Goal: Information Seeking & Learning: Learn about a topic

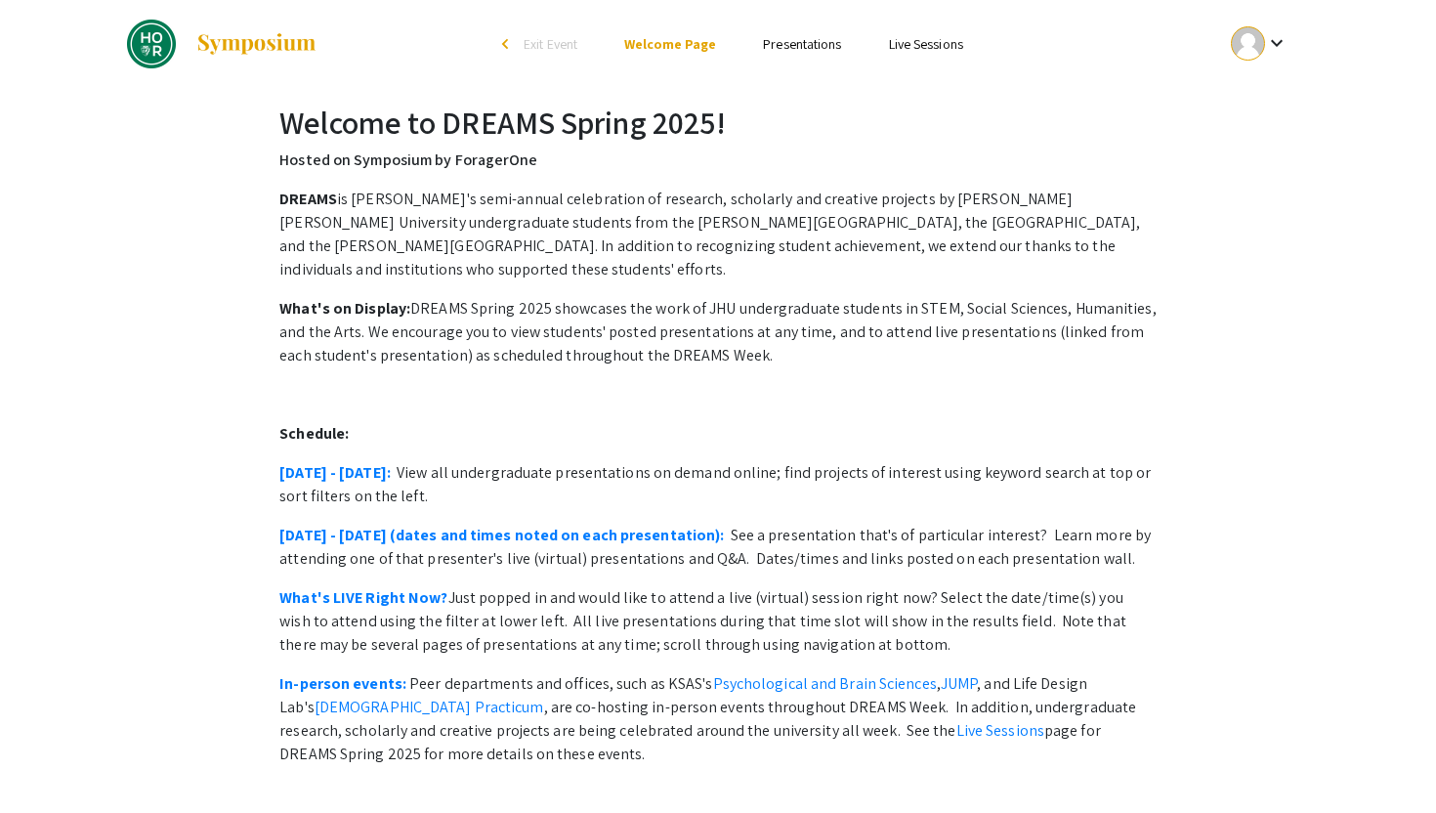
click at [783, 45] on link "Presentations" at bounding box center [802, 44] width 78 height 18
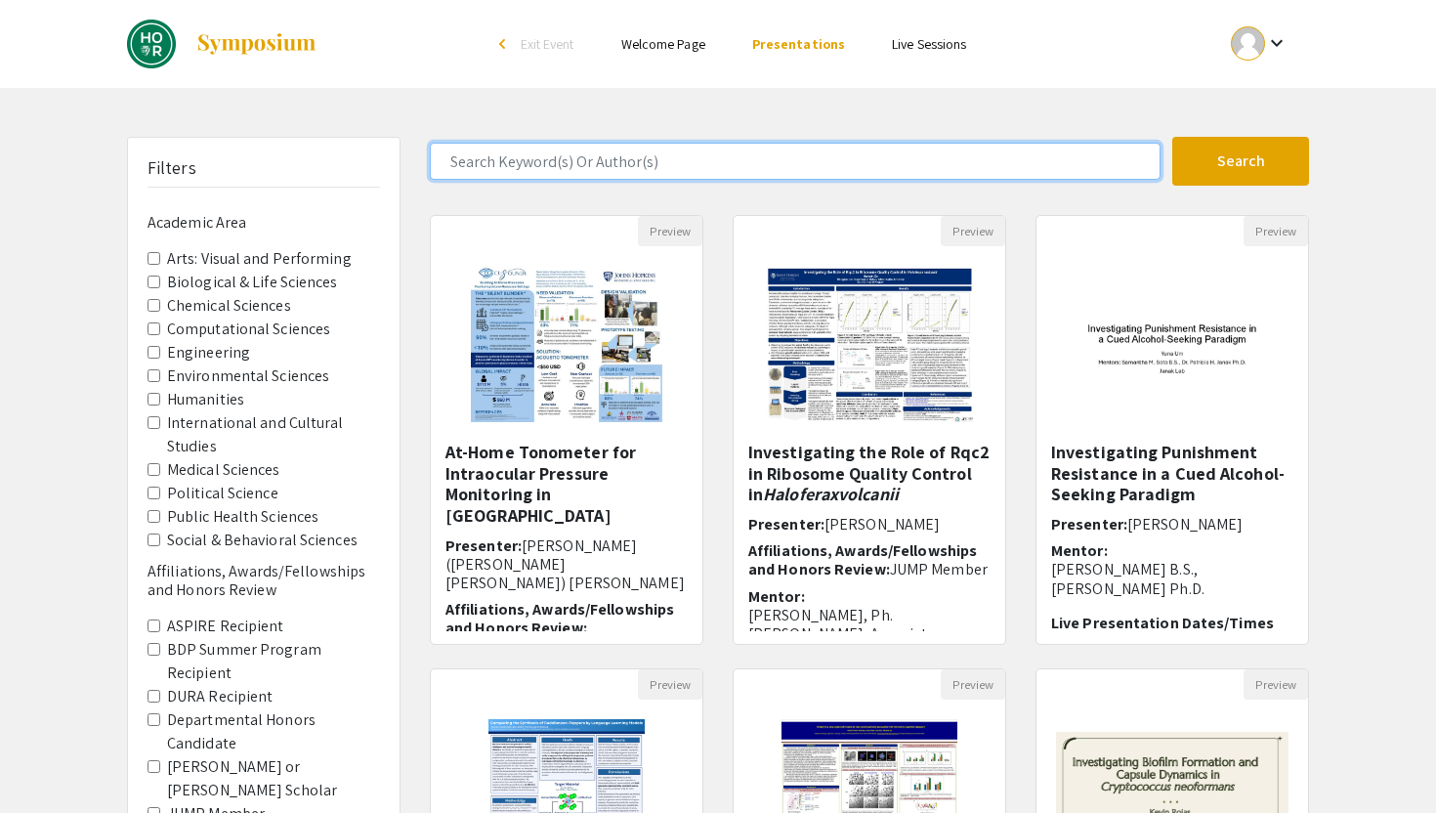
click at [688, 175] on input "Search Keyword(s) Or Author(s)" at bounding box center [795, 161] width 731 height 37
type input "[PERSON_NAME]"
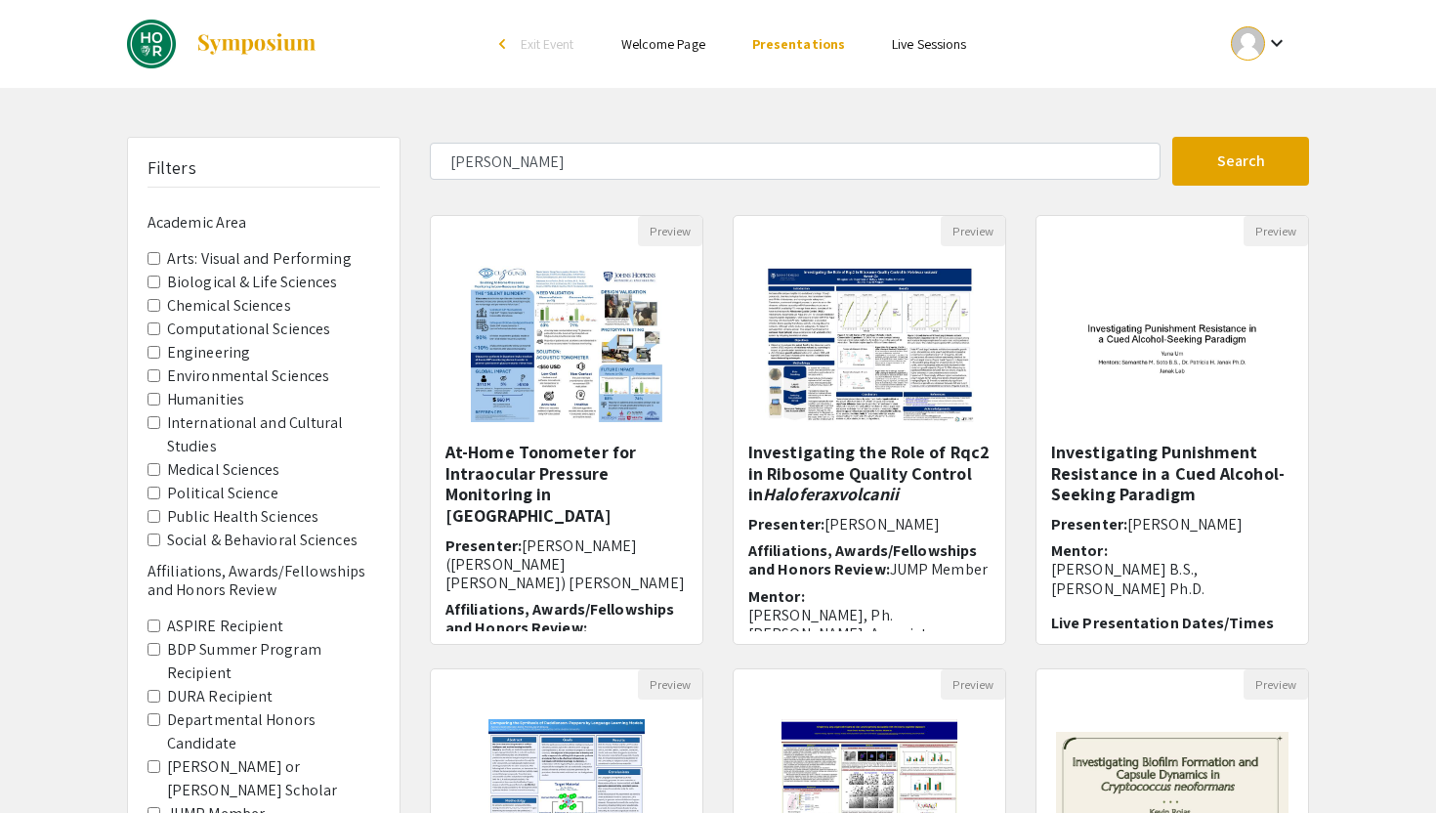
click at [774, 203] on div "[PERSON_NAME] Search 135 Results found Preview At-Home Tonometer for Intraocula…" at bounding box center [869, 652] width 908 height 1031
click at [1196, 154] on button "Search" at bounding box center [1240, 161] width 137 height 49
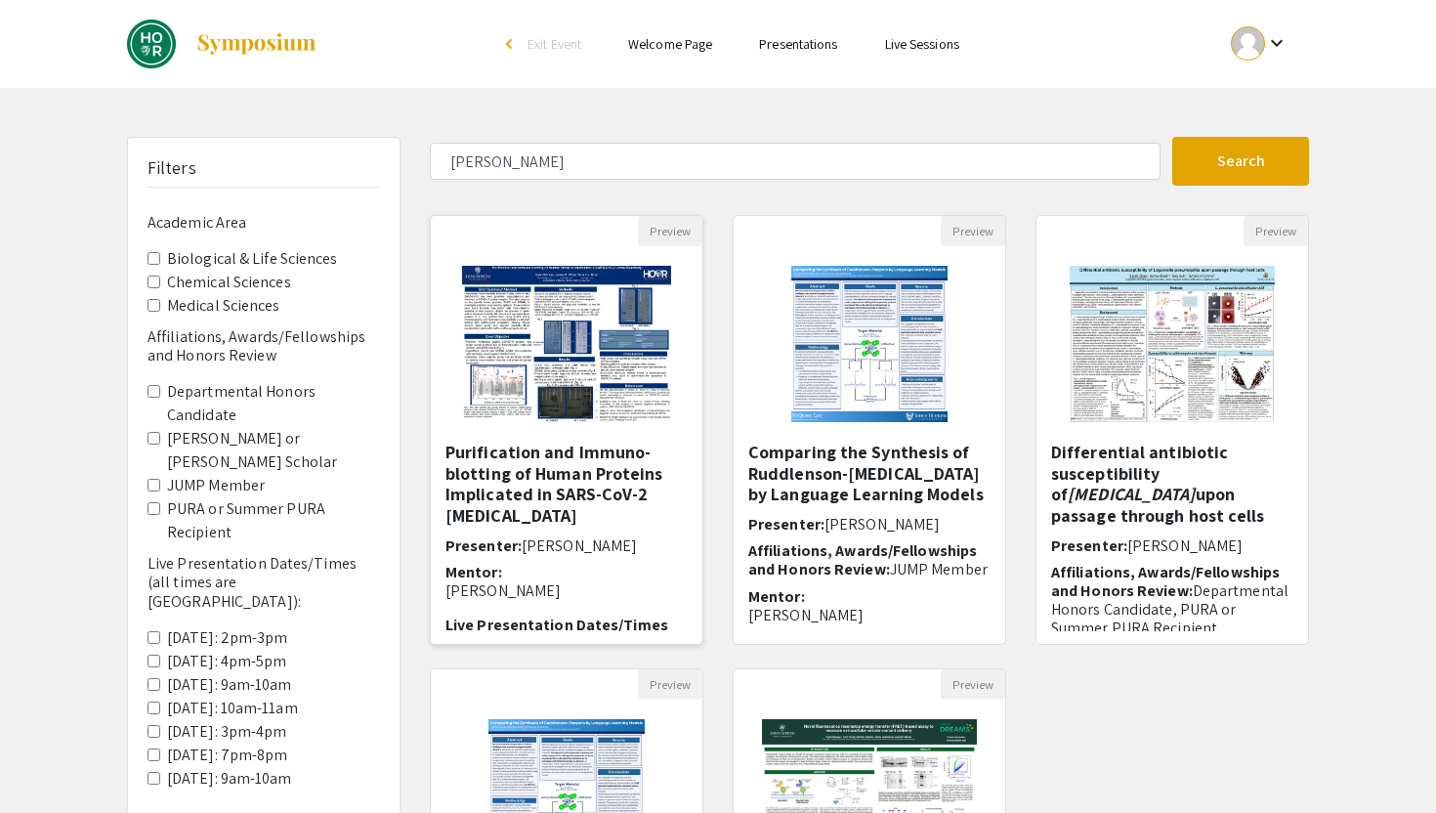
click at [651, 357] on img "Open Presentation <p>Purification and Immuno-blotting of Human Proteins Implica…" at bounding box center [565, 343] width 247 height 195
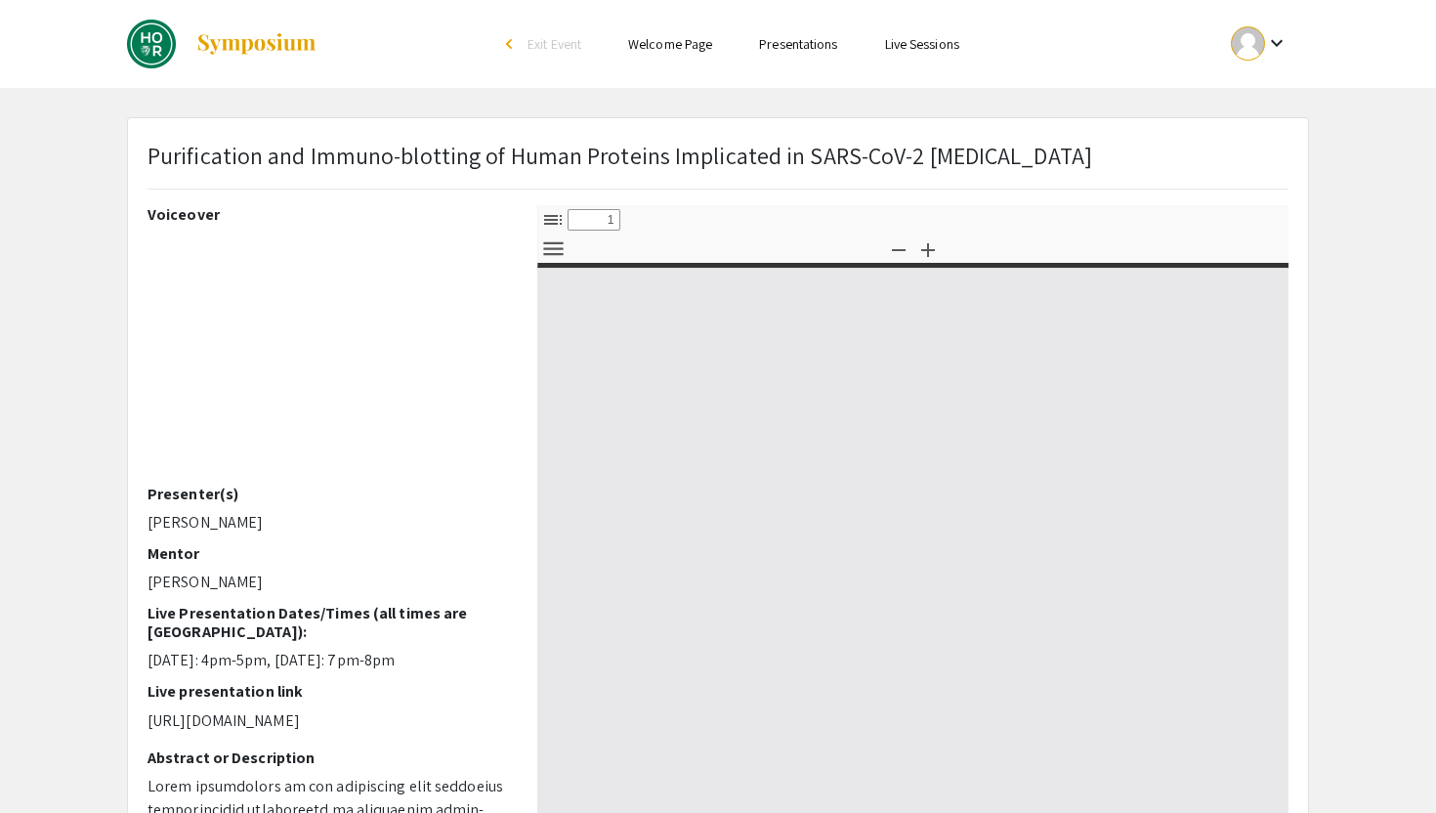
select select "custom"
type input "0"
select select "custom"
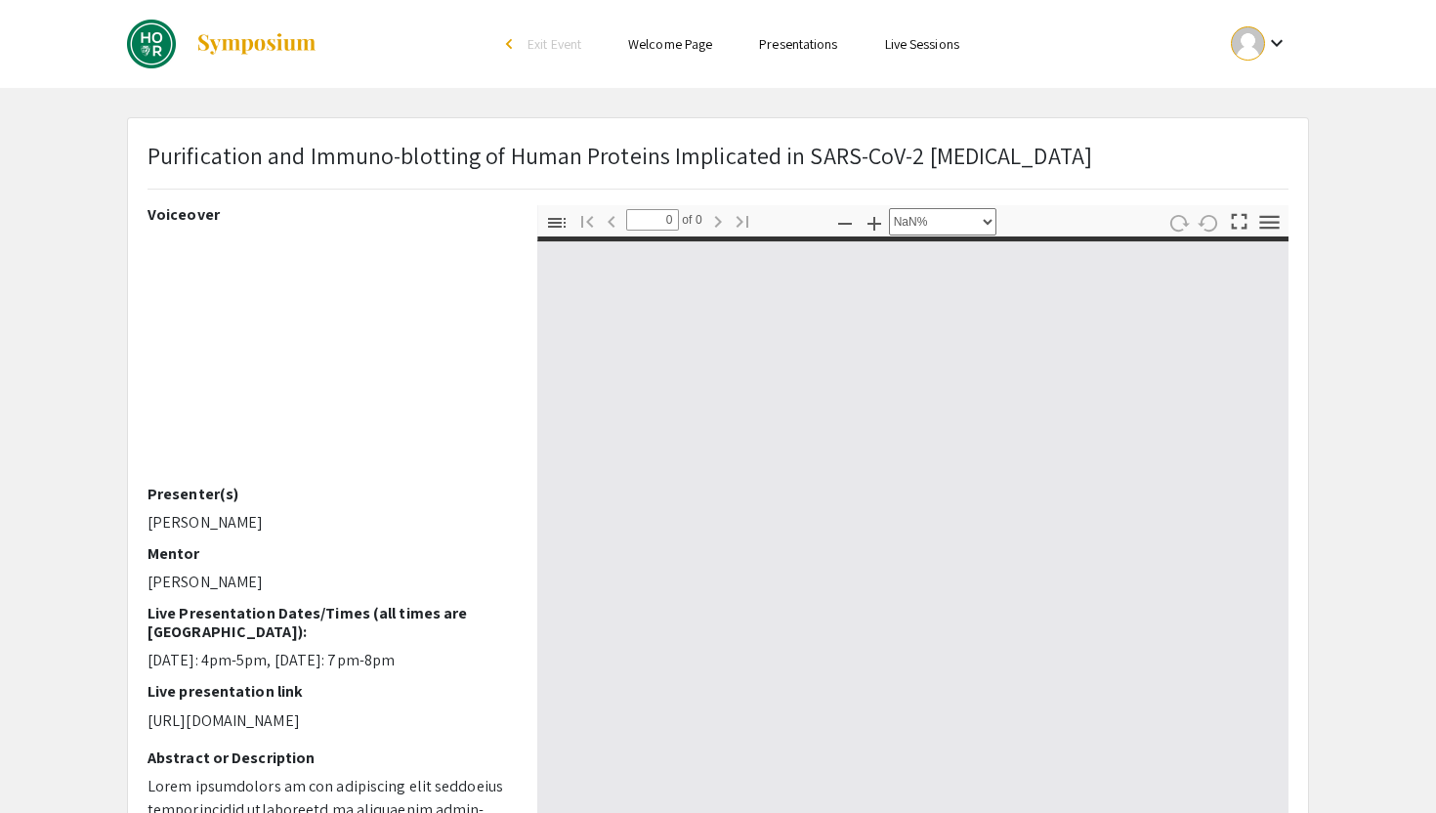
type input "1"
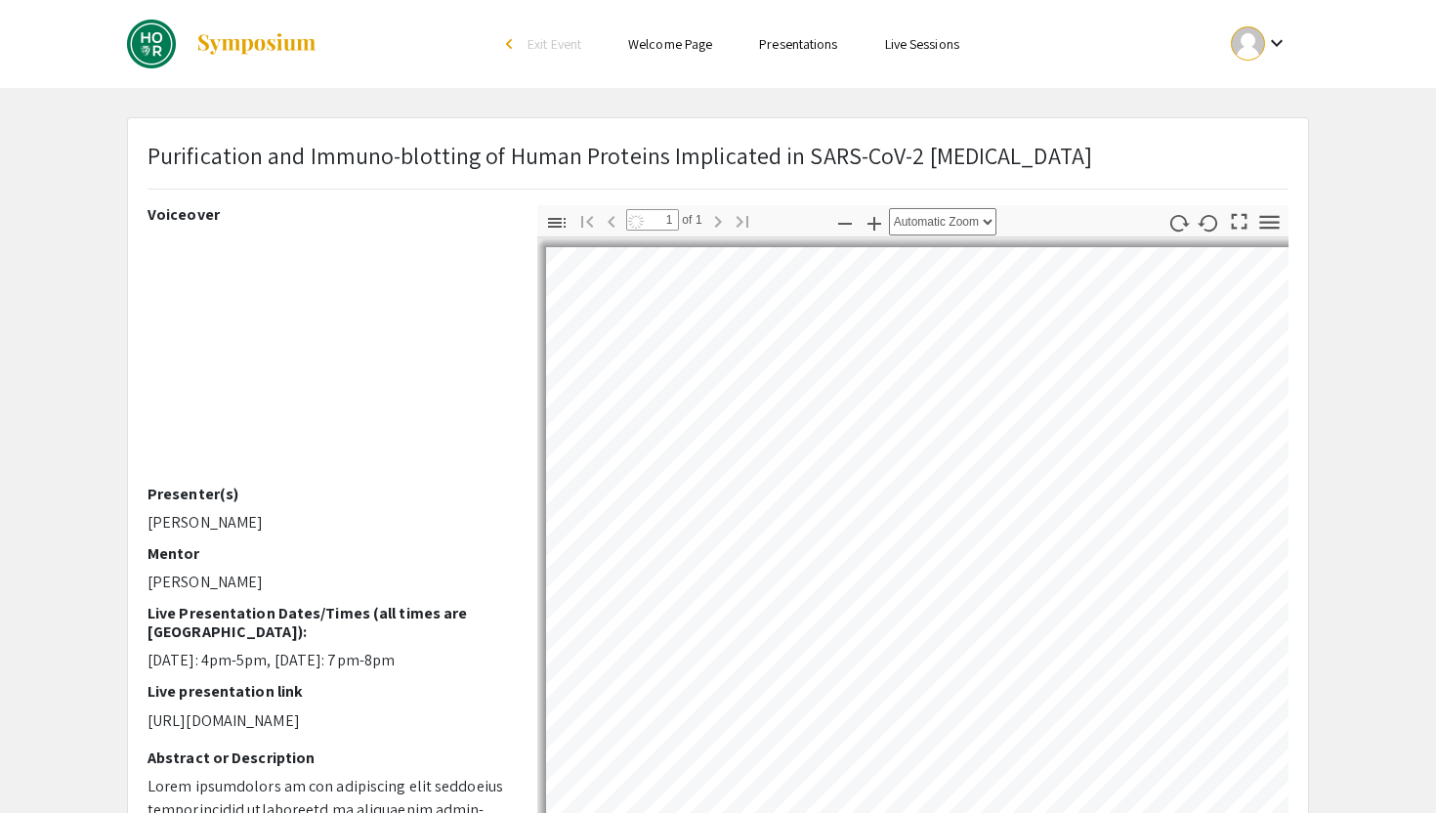
select select "auto"
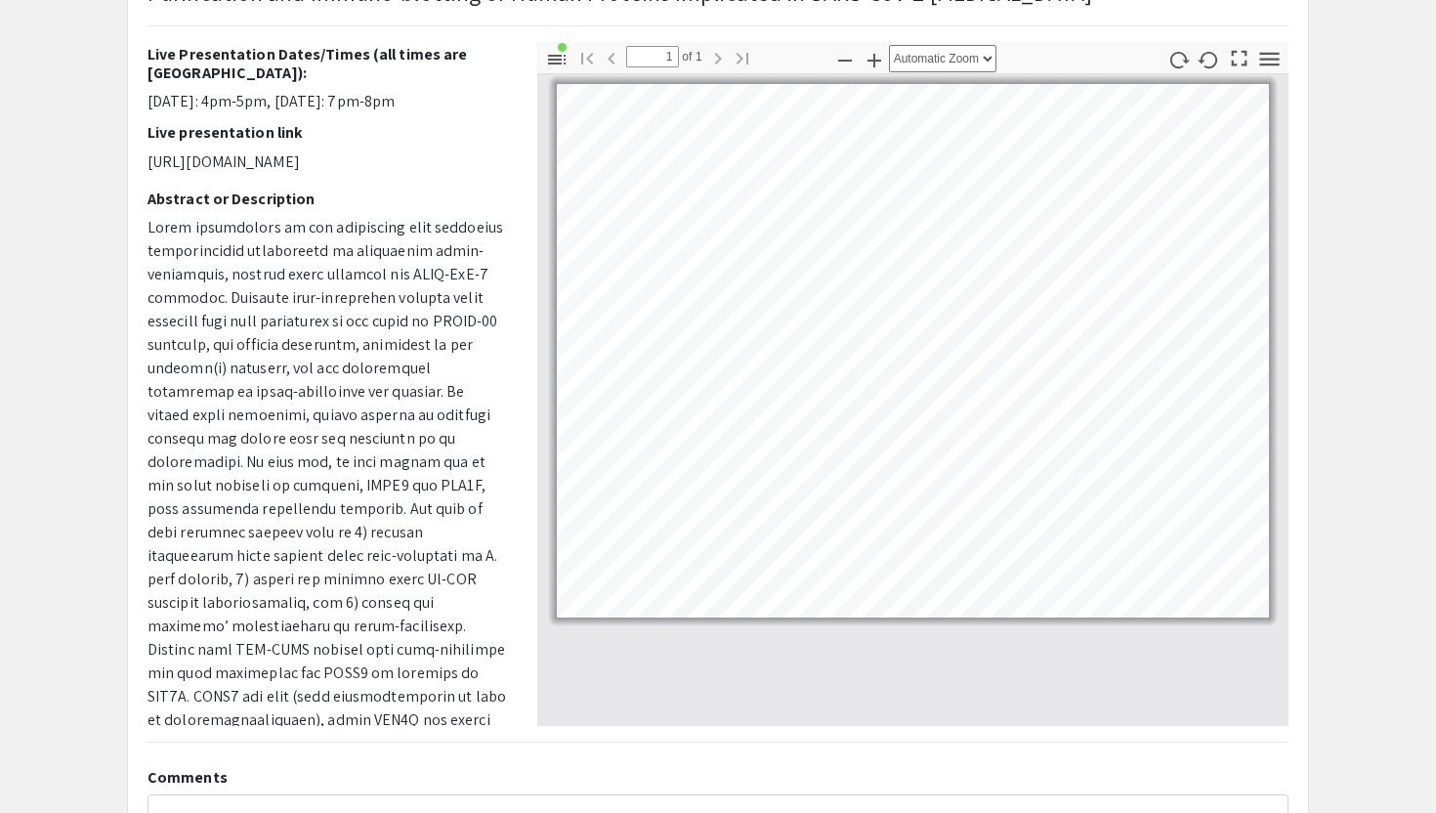
scroll to position [394, 0]
